Goal: Information Seeking & Learning: Learn about a topic

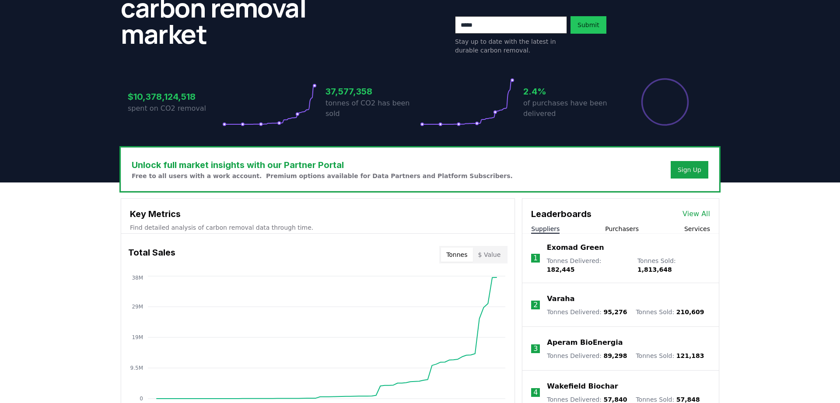
click at [630, 228] on button "Purchasers" at bounding box center [622, 228] width 34 height 9
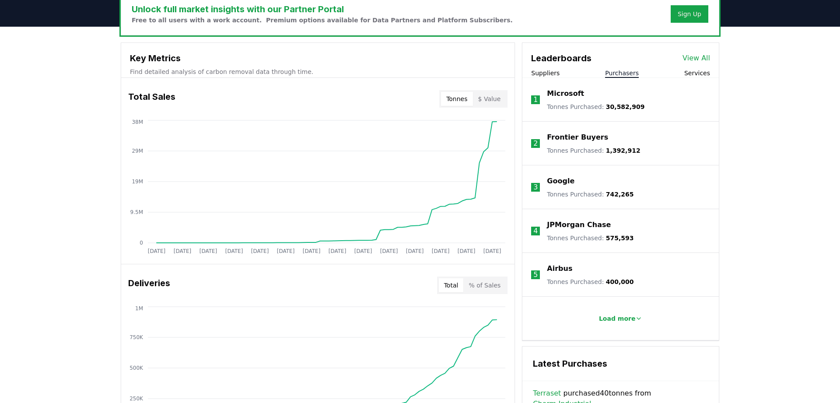
scroll to position [308, 0]
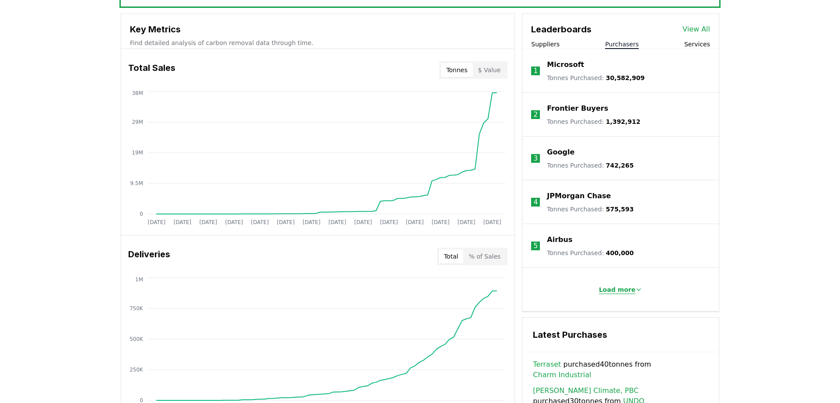
click at [621, 286] on p "Load more" at bounding box center [617, 289] width 37 height 9
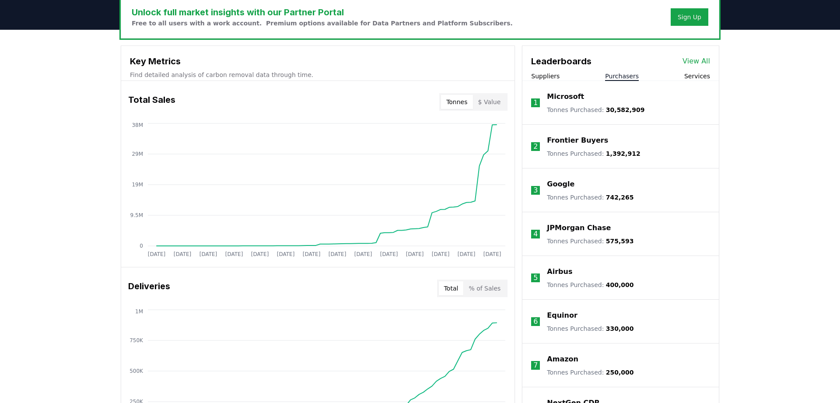
scroll to position [269, 0]
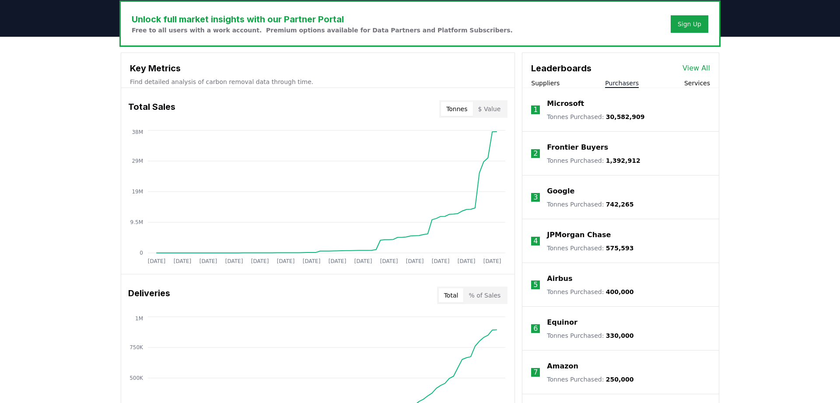
click at [693, 71] on link "View All" at bounding box center [697, 68] width 28 height 11
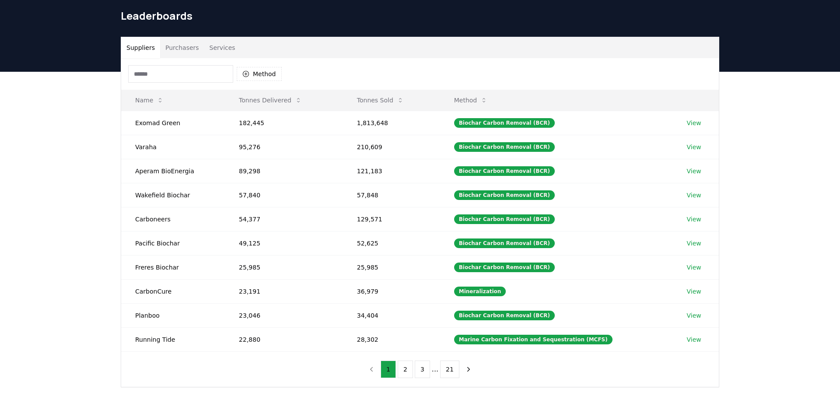
scroll to position [41, 0]
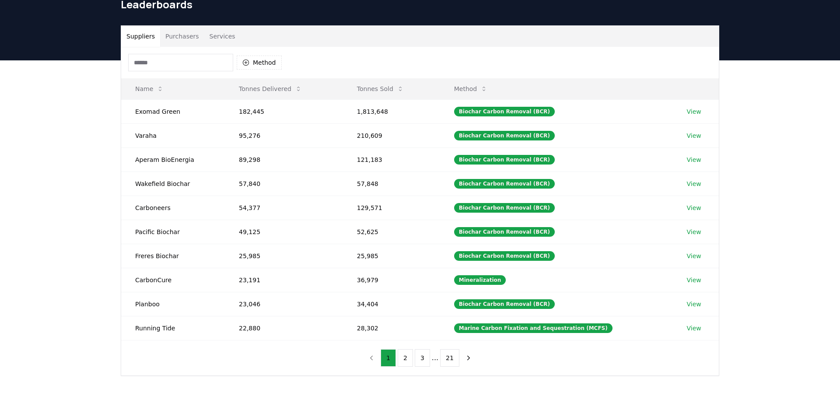
click at [176, 30] on button "Purchasers" at bounding box center [182, 36] width 44 height 21
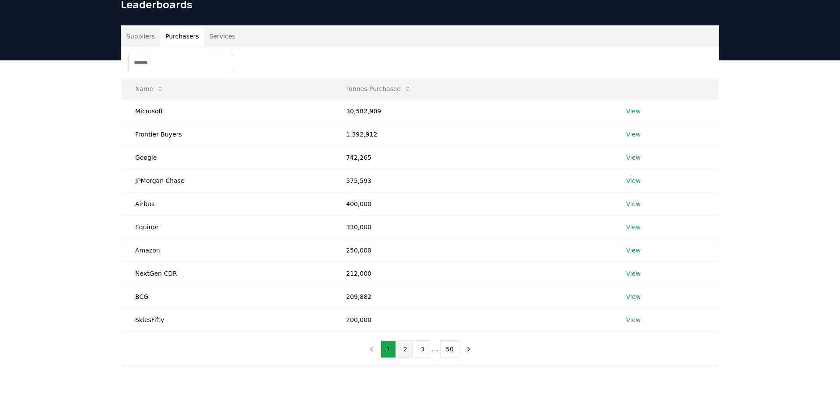
click at [406, 348] on button "2" at bounding box center [405, 349] width 15 height 18
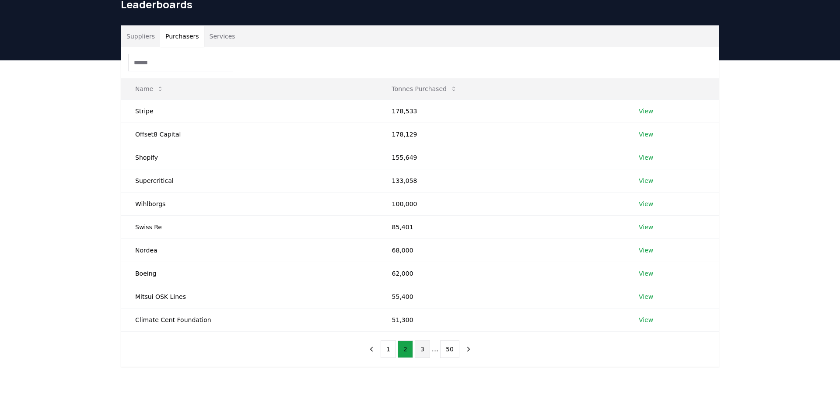
click at [420, 349] on button "3" at bounding box center [422, 349] width 15 height 18
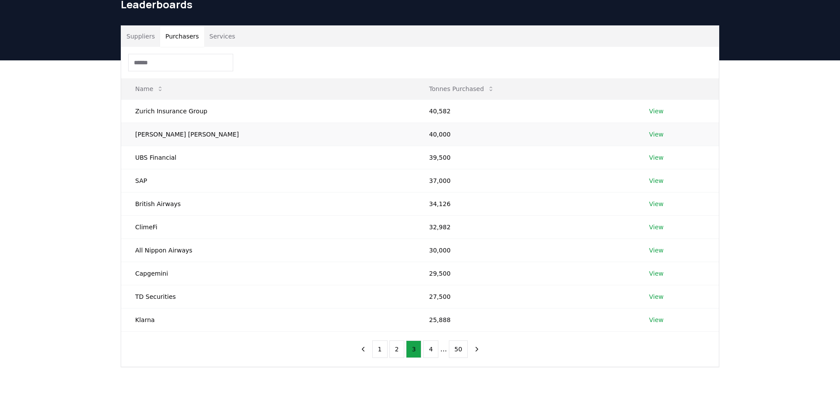
click at [649, 132] on link "View" at bounding box center [656, 134] width 14 height 9
